Goal: Transaction & Acquisition: Purchase product/service

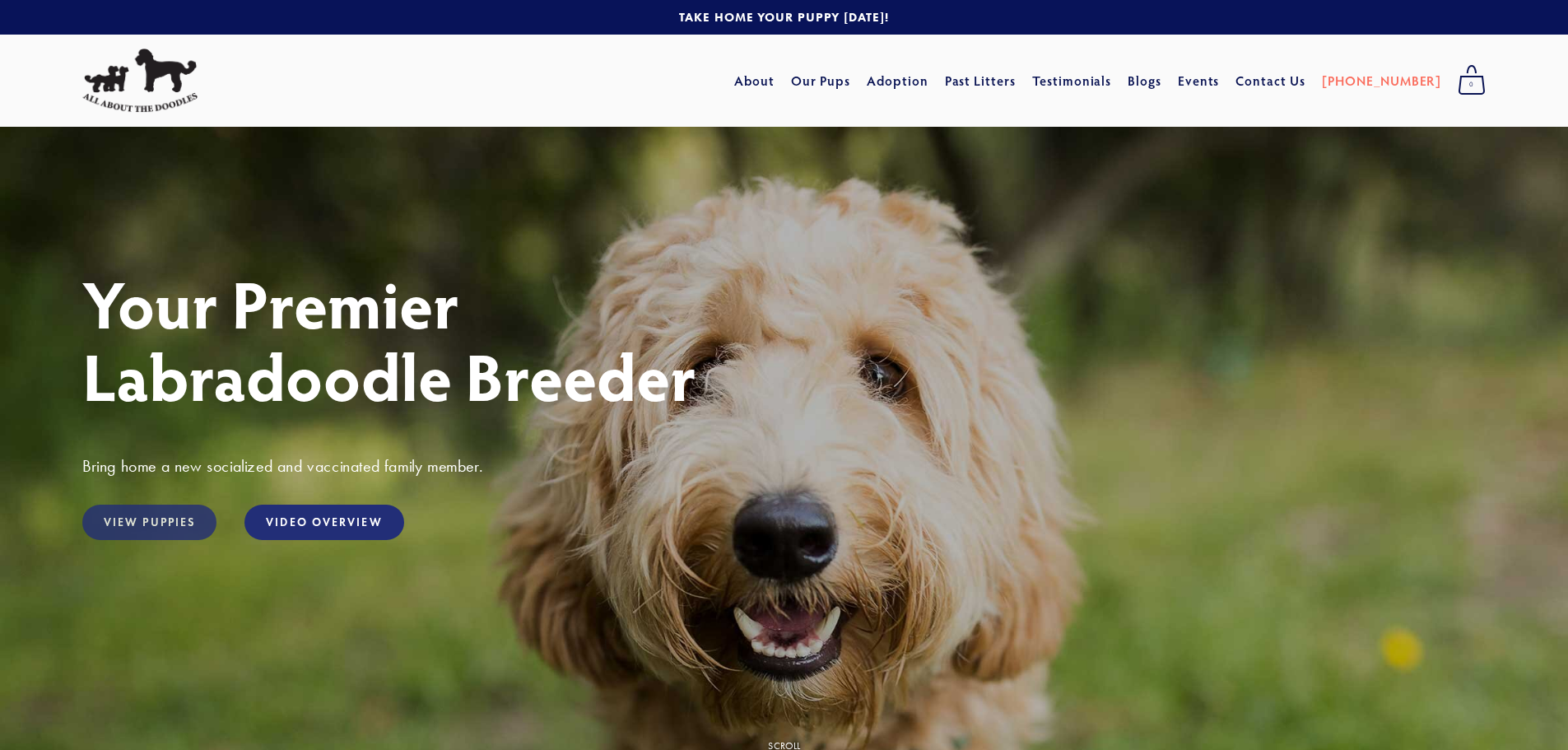
click at [157, 521] on link "View Puppies" at bounding box center [149, 522] width 135 height 35
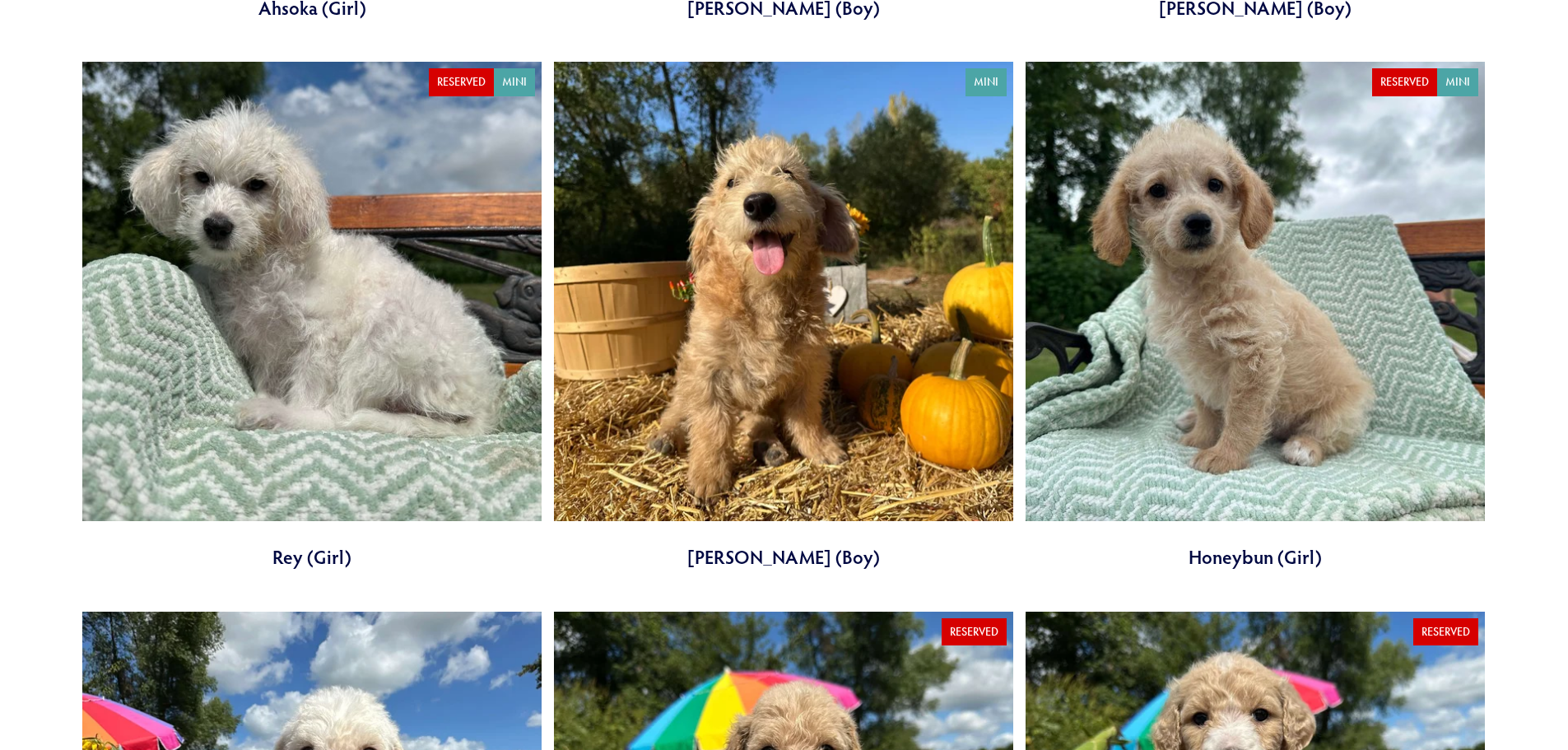
scroll to position [1152, 0]
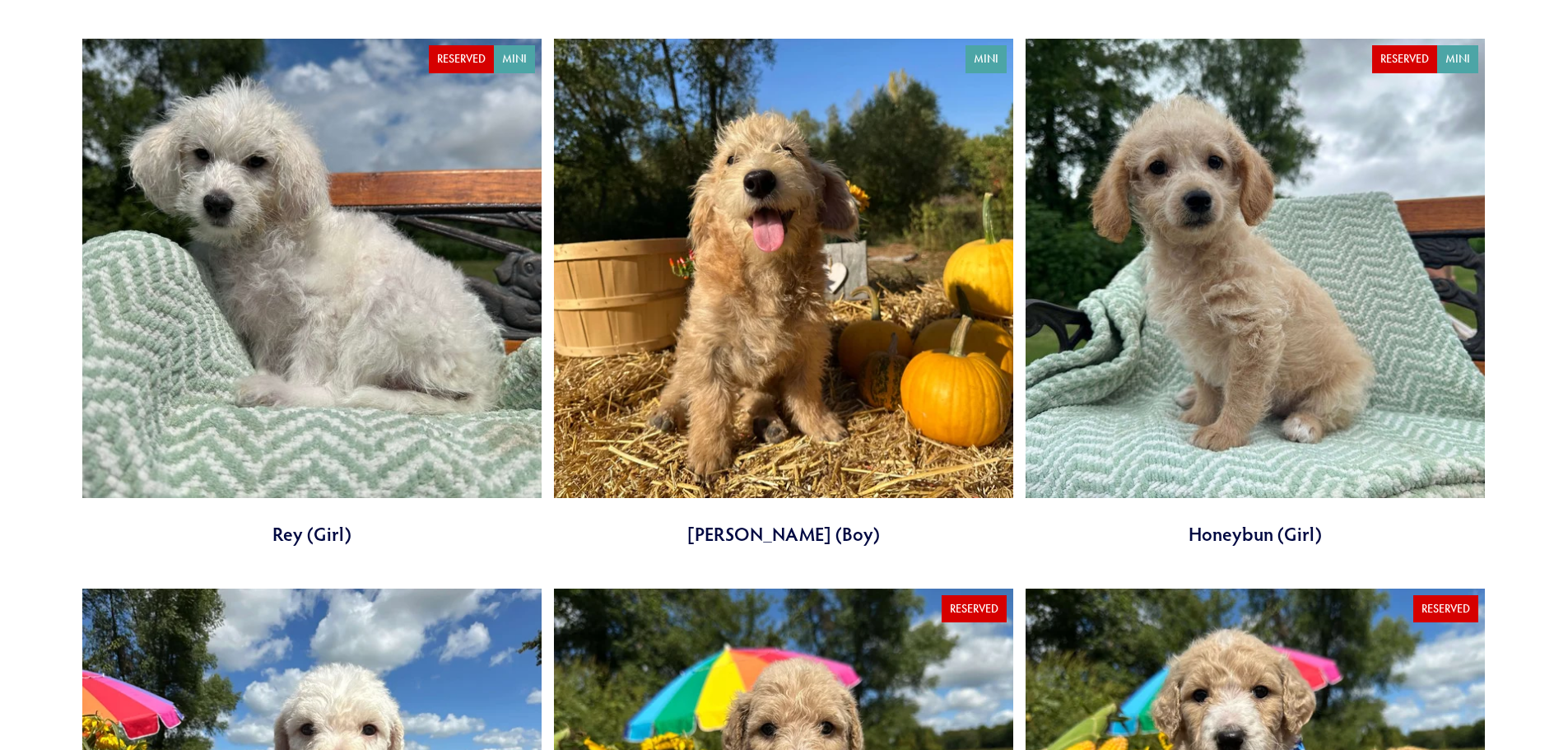
click at [722, 401] on link at bounding box center [784, 293] width 460 height 508
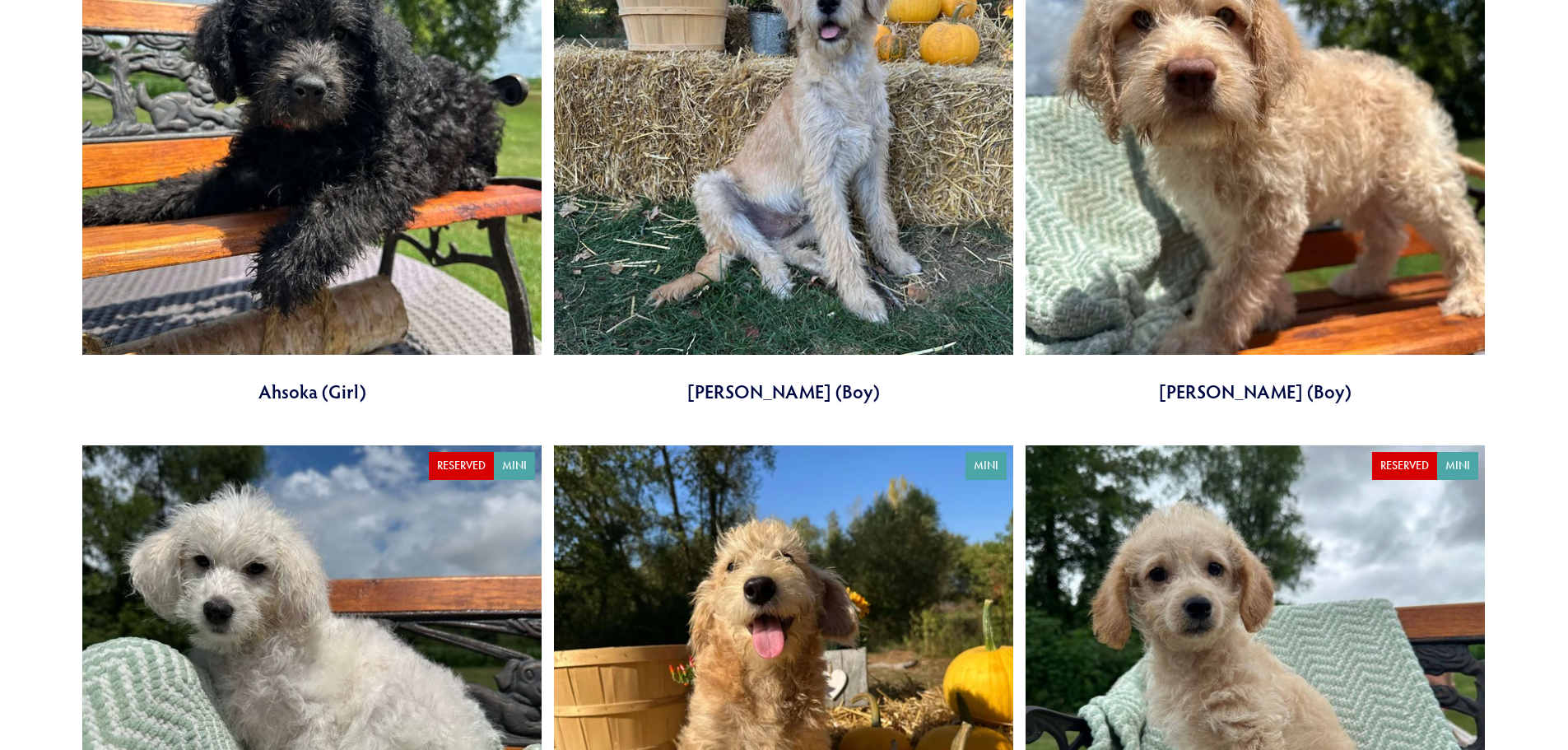
scroll to position [740, 0]
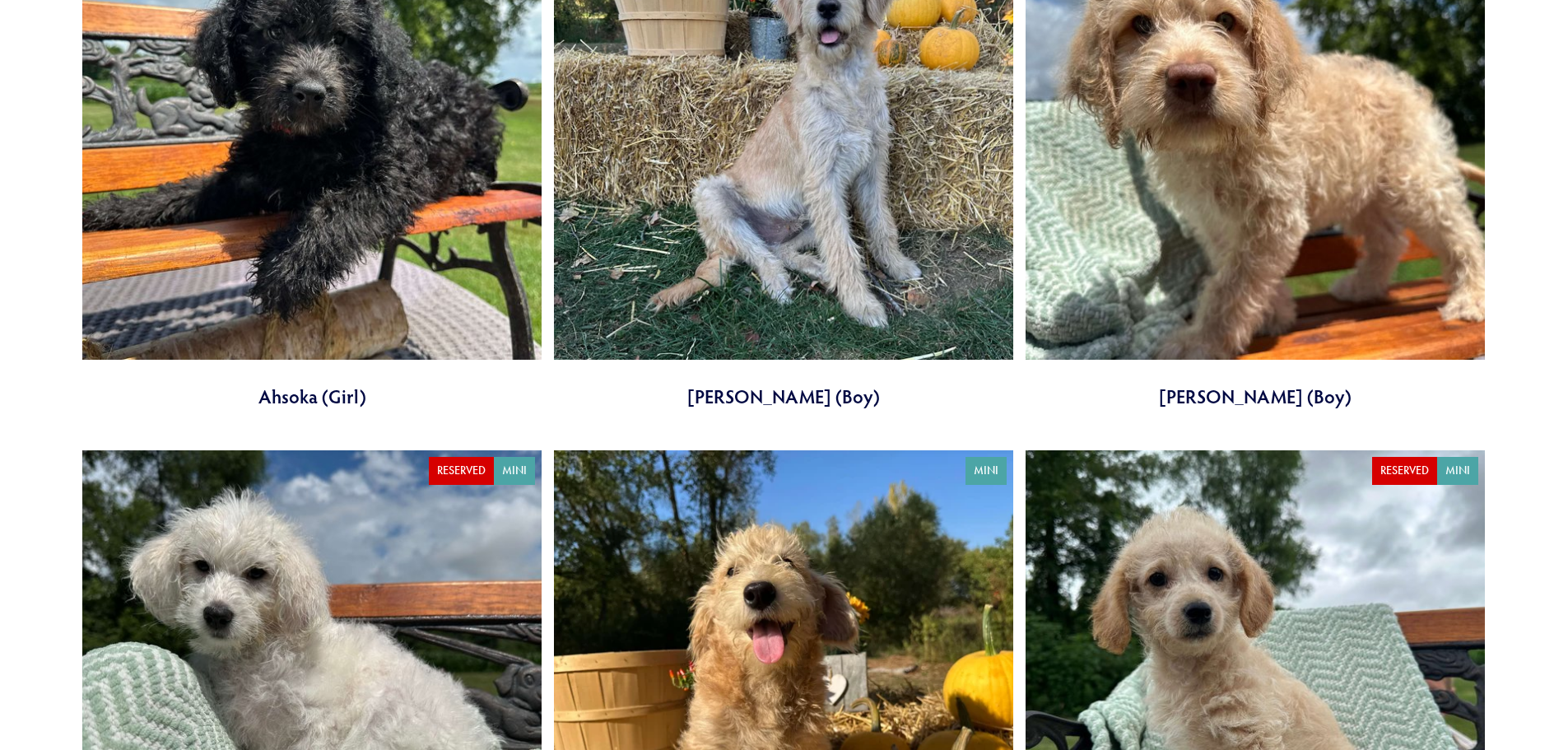
click at [793, 227] on link at bounding box center [784, 154] width 460 height 508
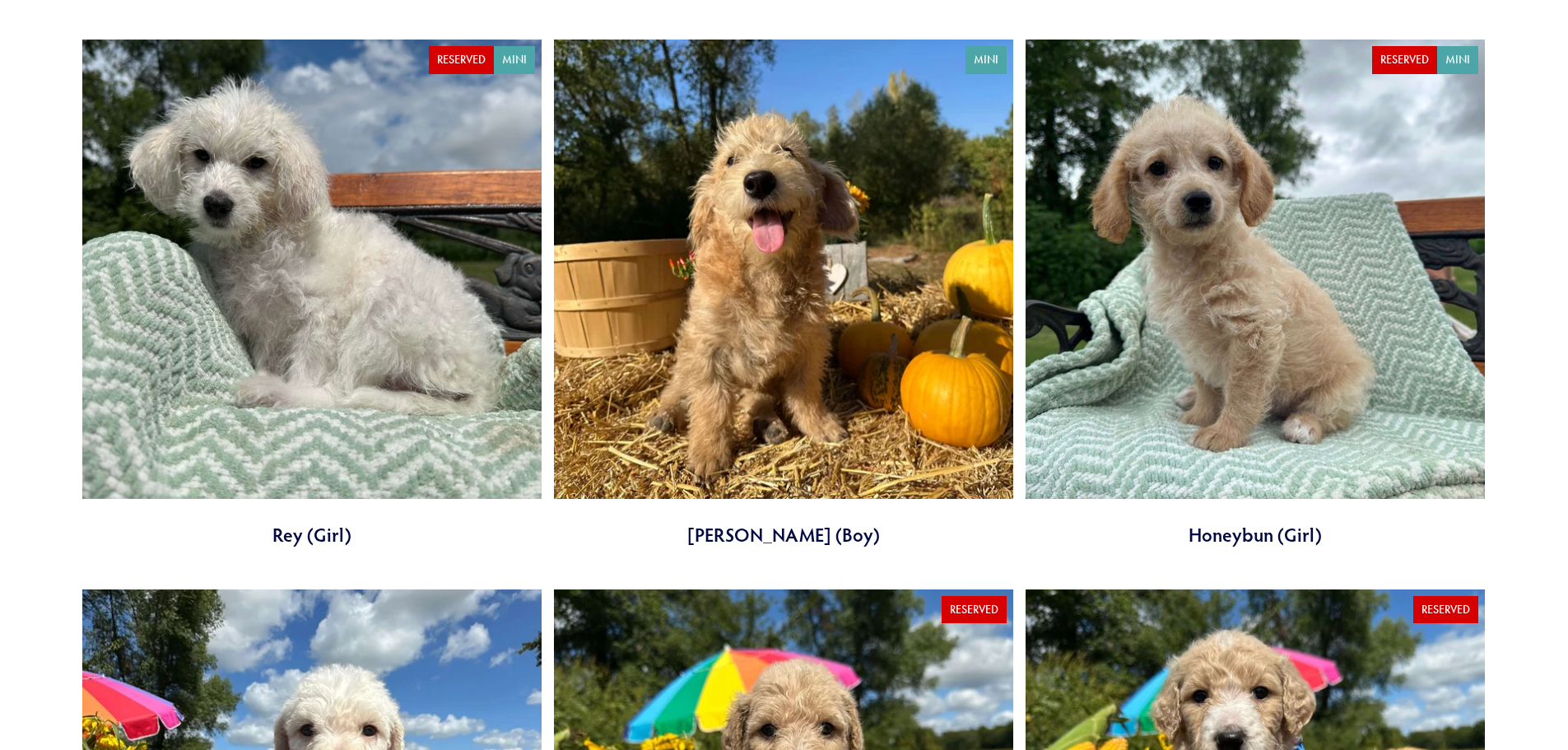
scroll to position [1152, 0]
click at [1168, 406] on link at bounding box center [1255, 293] width 460 height 508
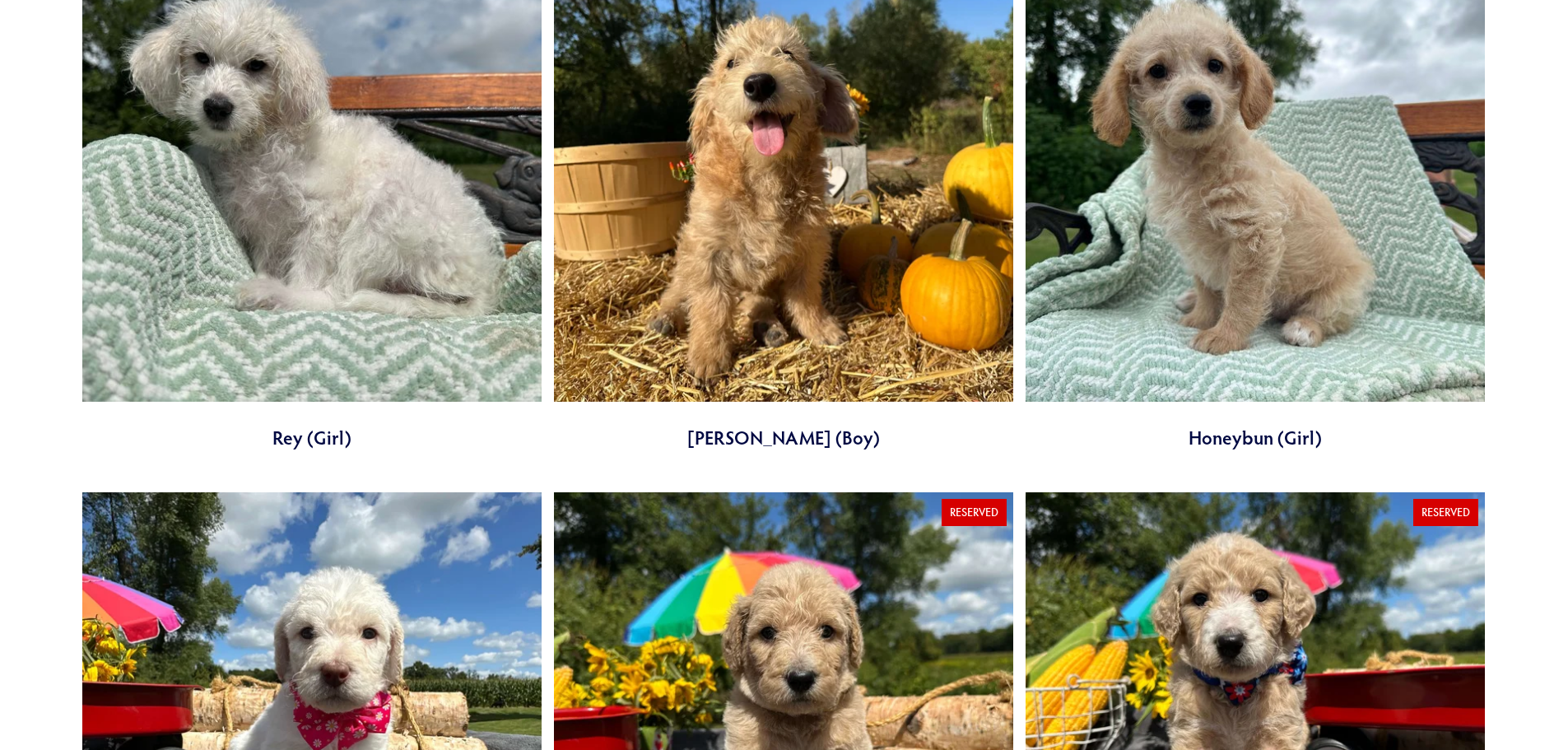
scroll to position [1563, 0]
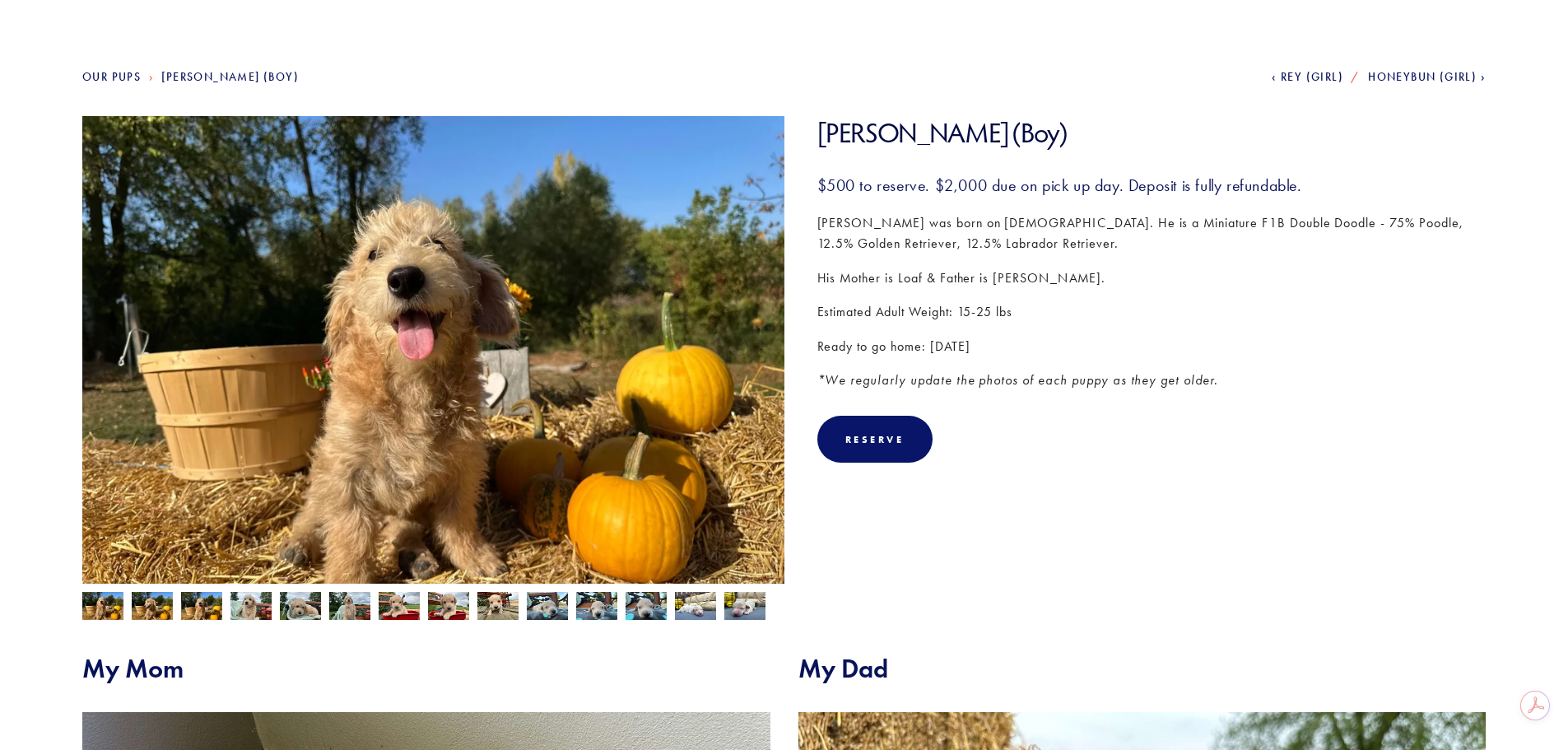
scroll to position [82, 0]
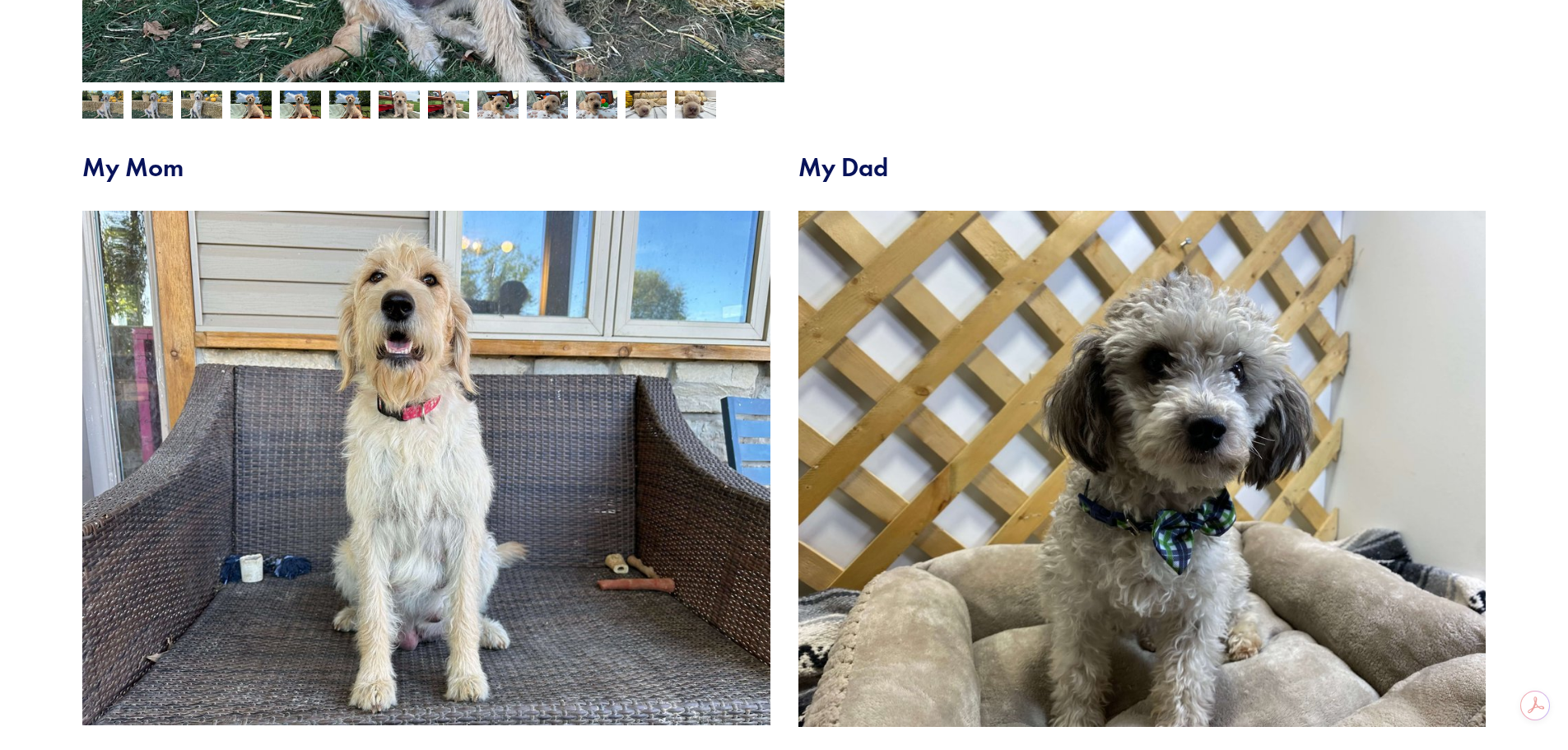
scroll to position [658, 0]
